Goal: Find specific page/section: Find specific page/section

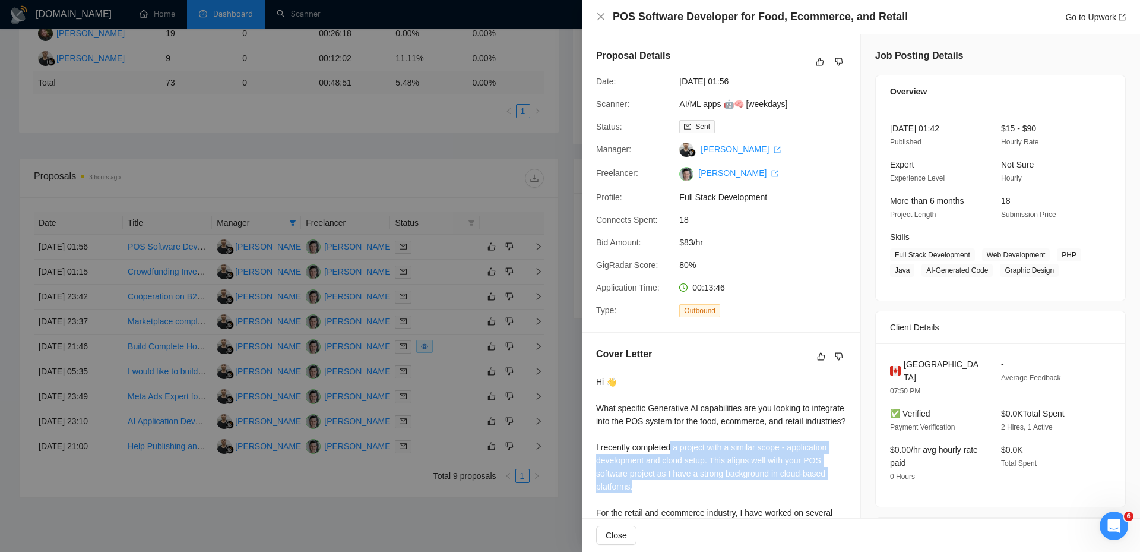
scroll to position [189, 0]
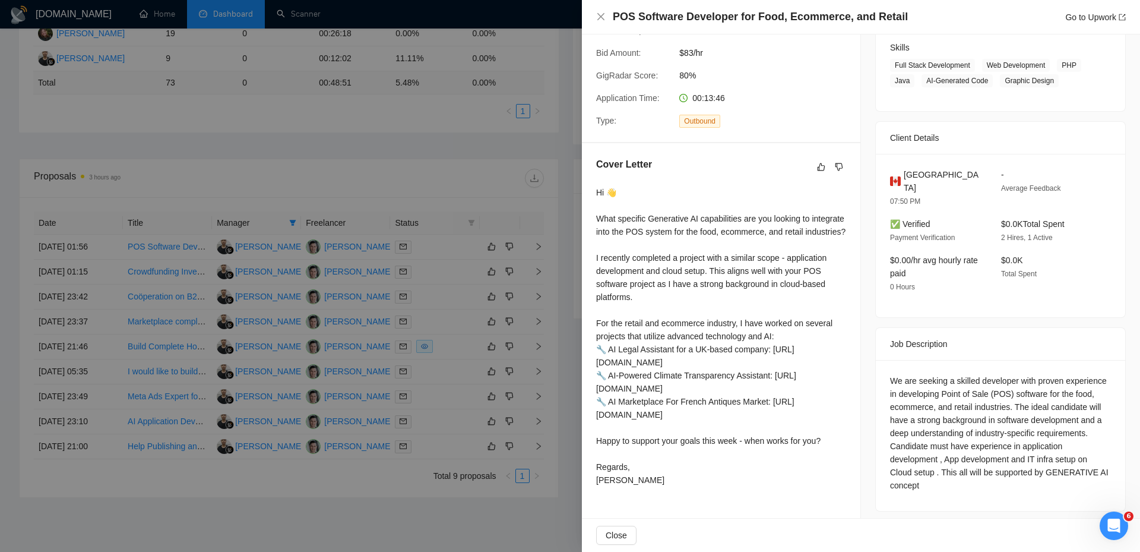
click at [341, 170] on div at bounding box center [570, 276] width 1140 height 552
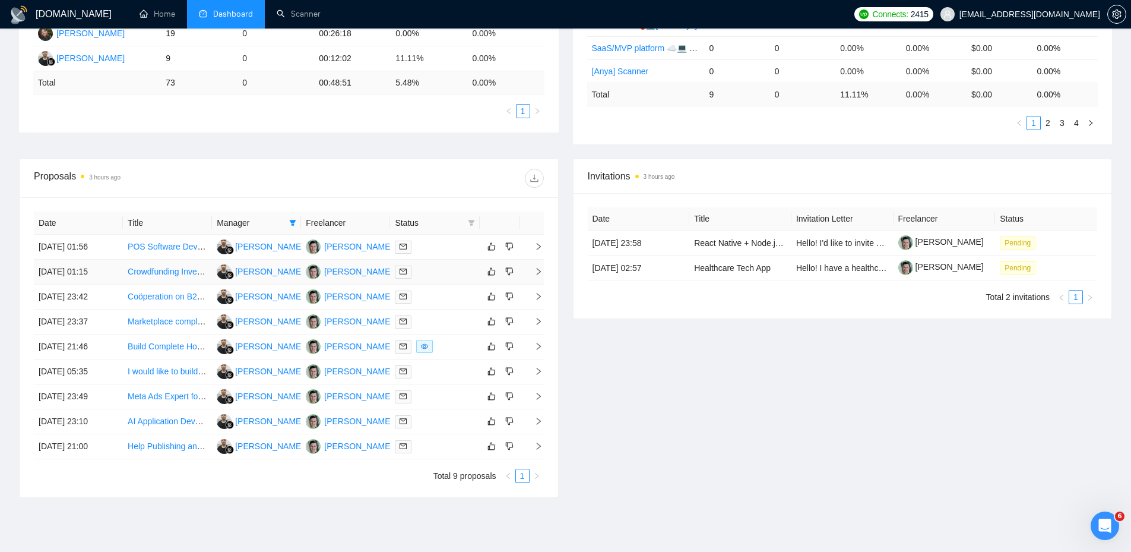
click at [435, 267] on div at bounding box center [435, 272] width 80 height 14
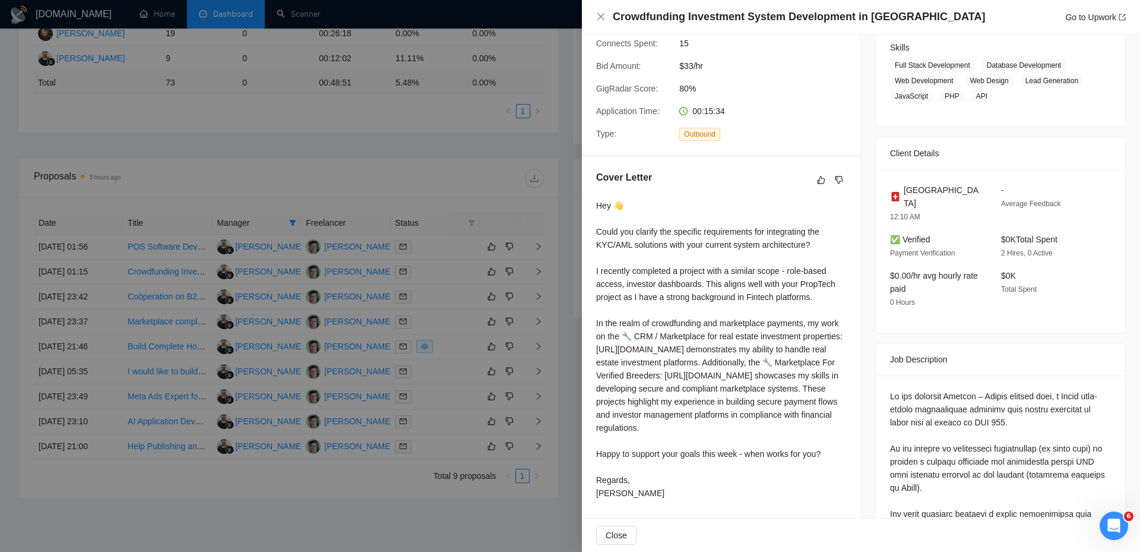
click at [442, 278] on div at bounding box center [570, 276] width 1140 height 552
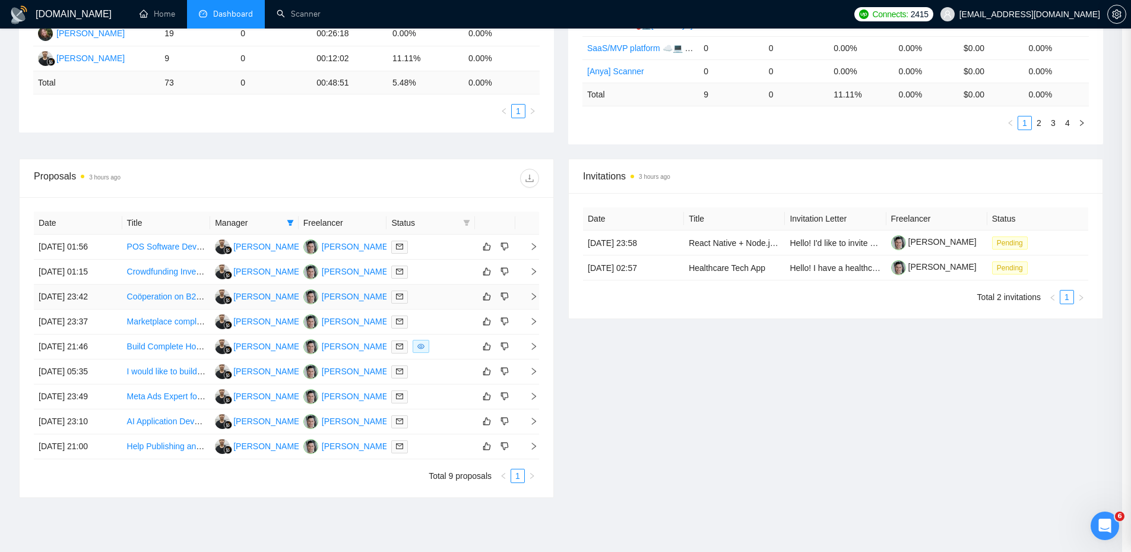
click at [441, 298] on div at bounding box center [430, 297] width 79 height 14
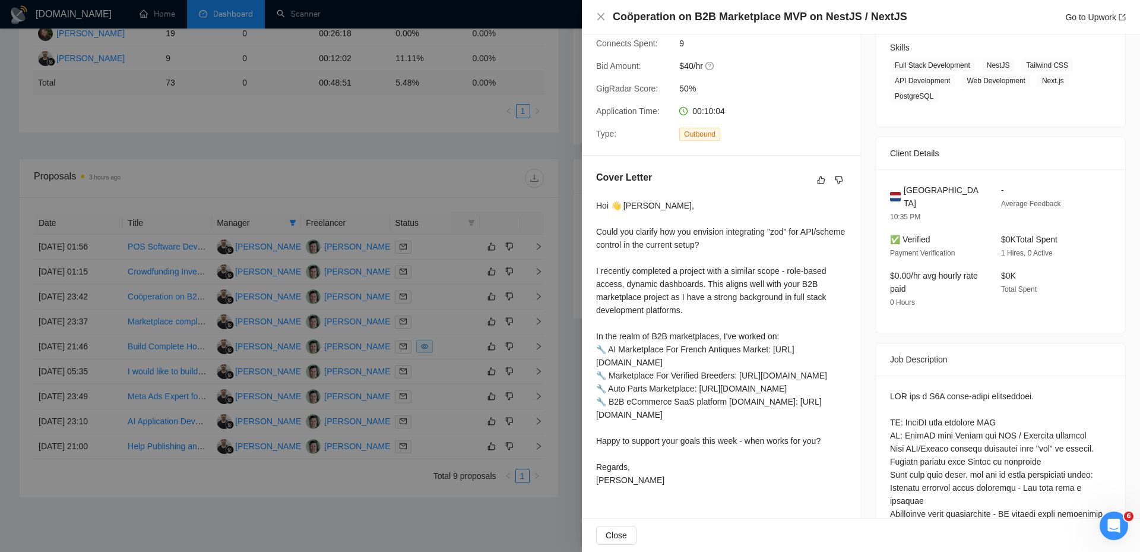
click at [441, 299] on div at bounding box center [570, 276] width 1140 height 552
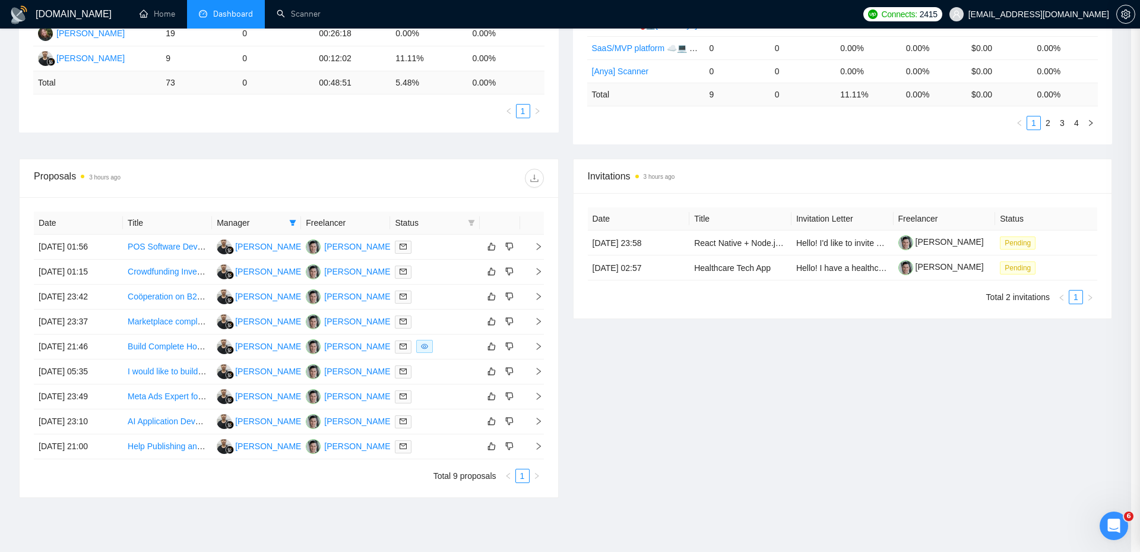
click at [441, 299] on div at bounding box center [570, 276] width 1140 height 552
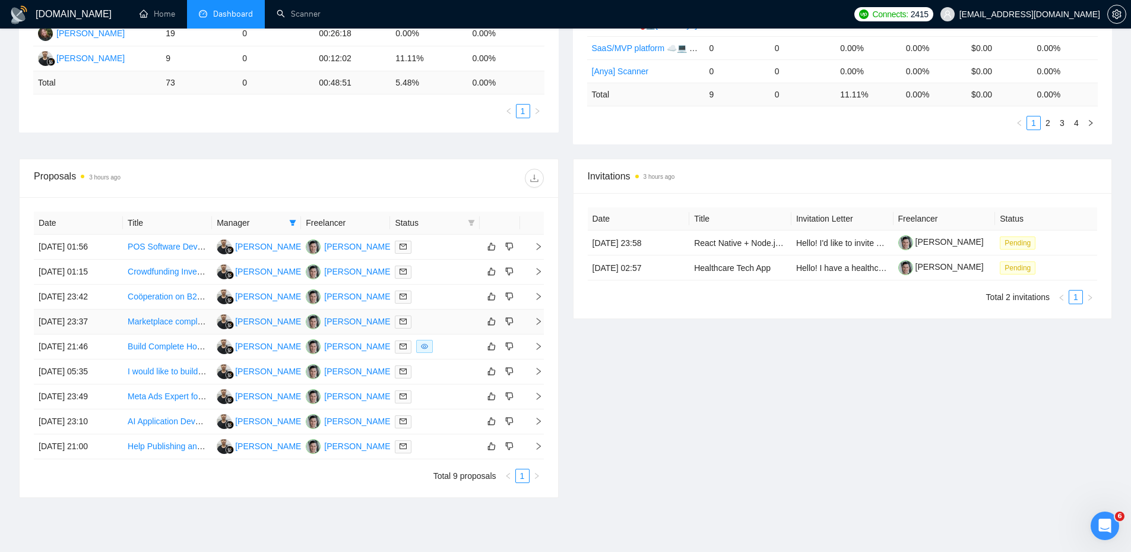
click at [441, 321] on div at bounding box center [435, 322] width 80 height 14
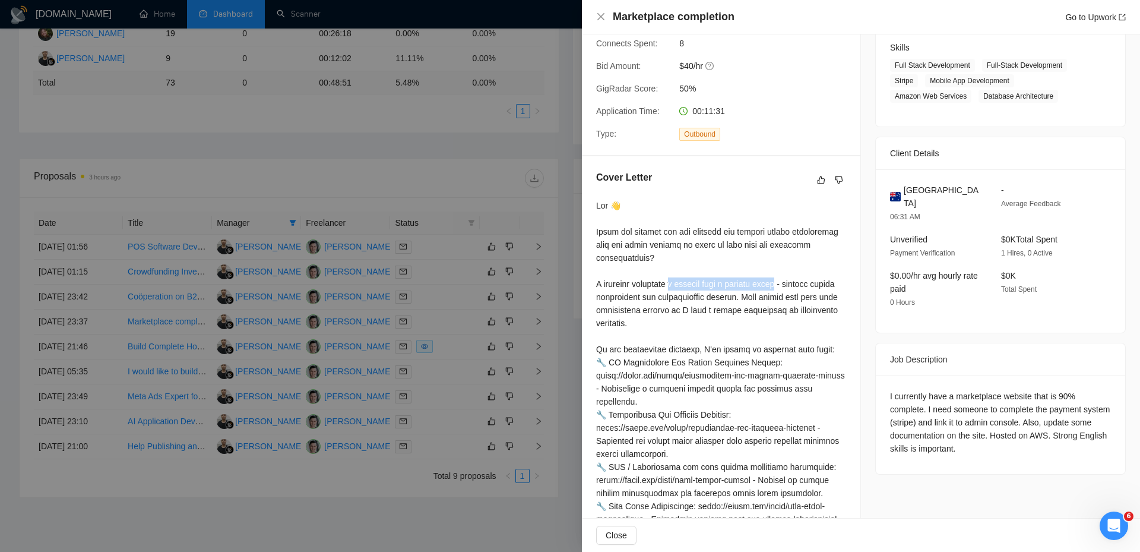
drag, startPoint x: 780, startPoint y: 282, endPoint x: 675, endPoint y: 287, distance: 105.8
click at [675, 287] on div at bounding box center [721, 401] width 250 height 405
copy div "project with a similar scope"
click at [279, 102] on div at bounding box center [570, 276] width 1140 height 552
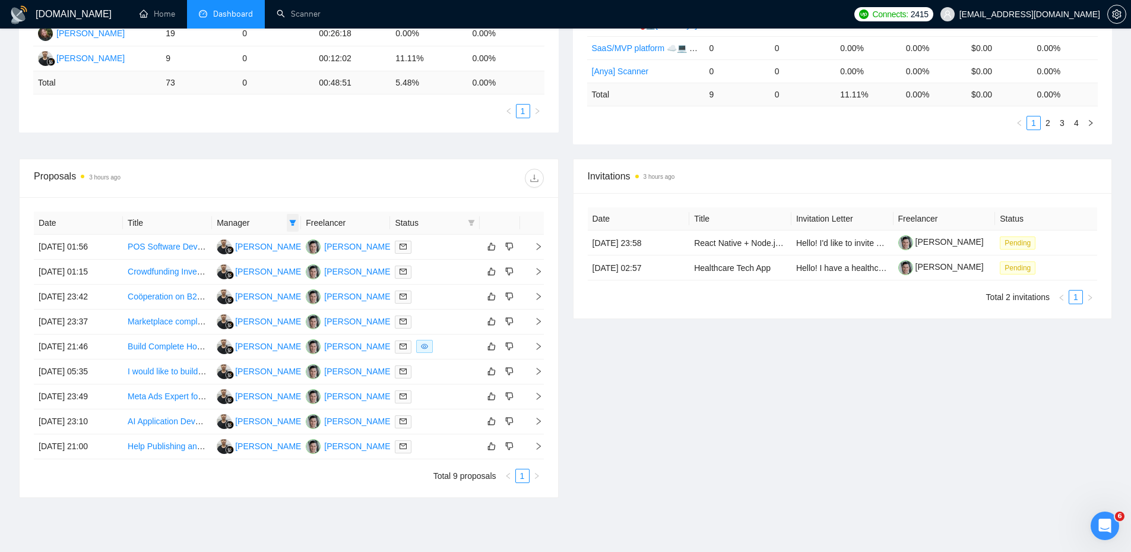
click at [290, 221] on icon "filter" at bounding box center [293, 223] width 7 height 6
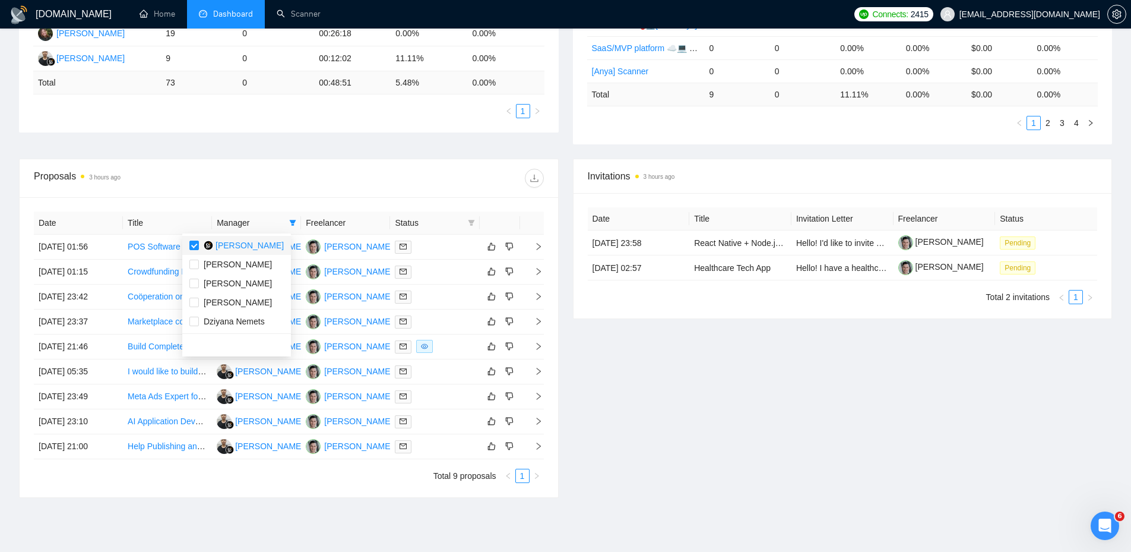
click at [208, 251] on div "[PERSON_NAME]" at bounding box center [244, 245] width 80 height 13
checkbox input "false"
click at [240, 175] on div "Proposals 3 hours ago" at bounding box center [161, 178] width 255 height 19
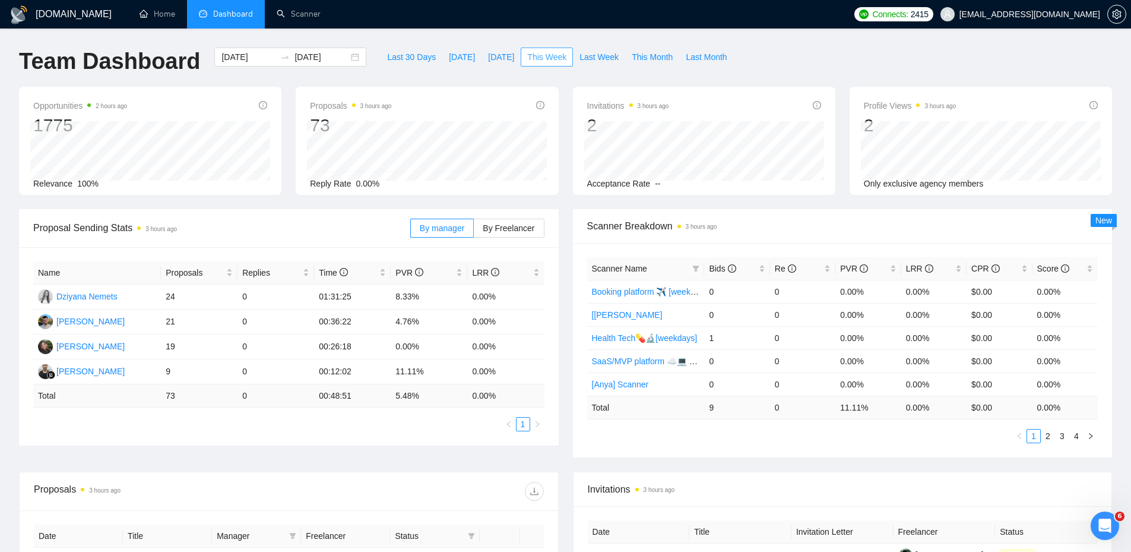
click at [535, 55] on span "This Week" at bounding box center [546, 56] width 39 height 13
